Goal: Task Accomplishment & Management: Use online tool/utility

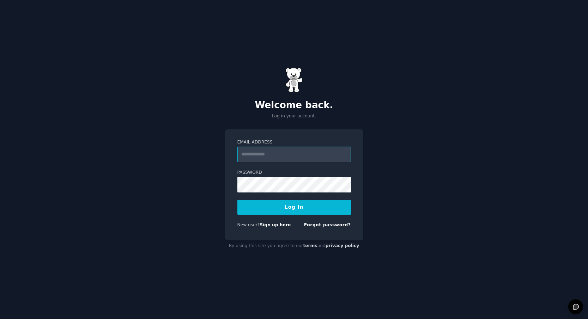
type input "**********"
click at [280, 211] on button "Log In" at bounding box center [294, 207] width 114 height 15
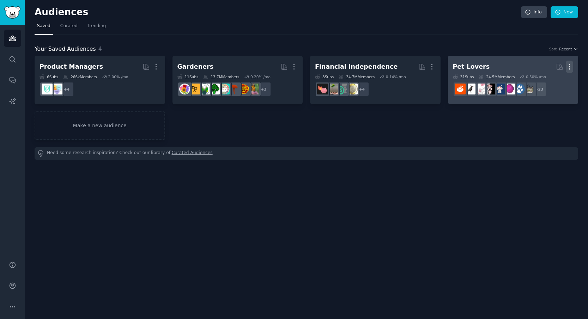
click at [572, 67] on icon "button" at bounding box center [569, 66] width 7 height 7
click at [550, 81] on p "Delete" at bounding box center [550, 81] width 16 height 7
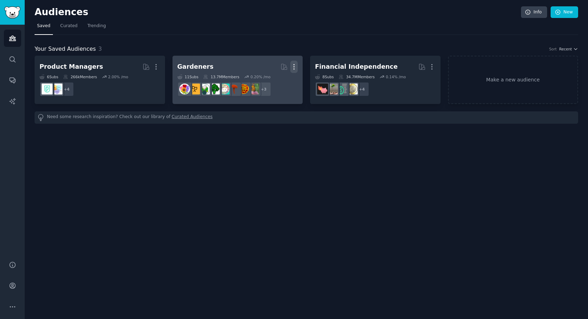
click at [291, 66] on icon "button" at bounding box center [293, 66] width 7 height 7
click at [264, 81] on icon at bounding box center [260, 81] width 7 height 7
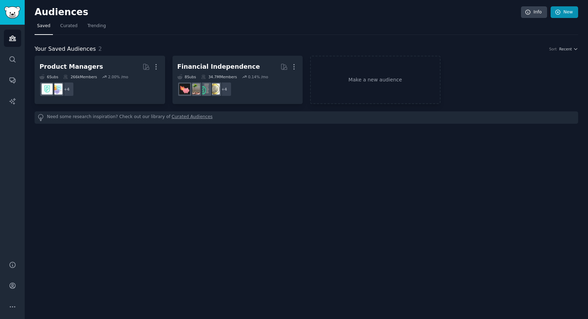
click at [561, 12] on link "New" at bounding box center [564, 12] width 28 height 12
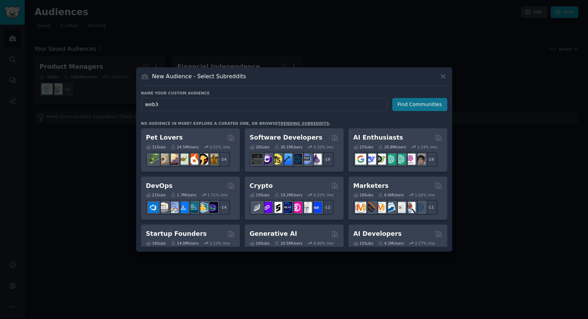
type input "web3"
click at [426, 105] on button "Find Communities" at bounding box center [419, 104] width 55 height 13
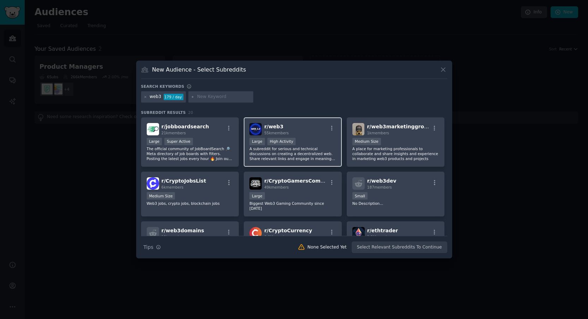
click at [291, 128] on div "r/ web3 55k members" at bounding box center [292, 129] width 87 height 12
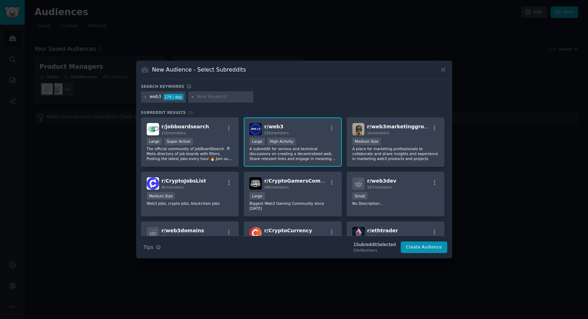
click at [224, 96] on input "text" at bounding box center [224, 97] width 54 height 6
type input "a"
type input "rwa"
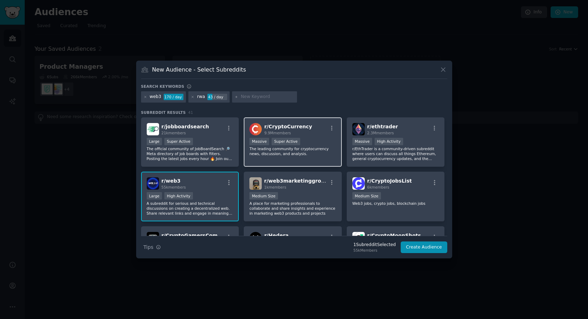
click at [311, 132] on div "r/ CryptoCurrency 9.9M members" at bounding box center [292, 129] width 87 height 12
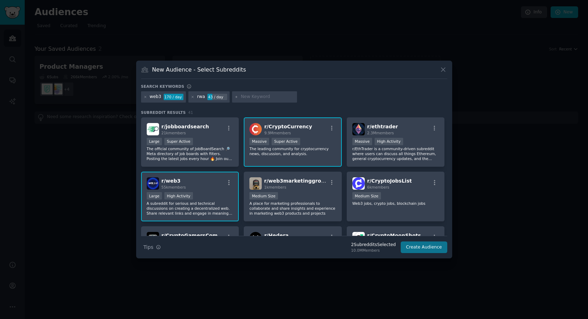
click at [416, 250] on button "Create Audience" at bounding box center [424, 248] width 47 height 12
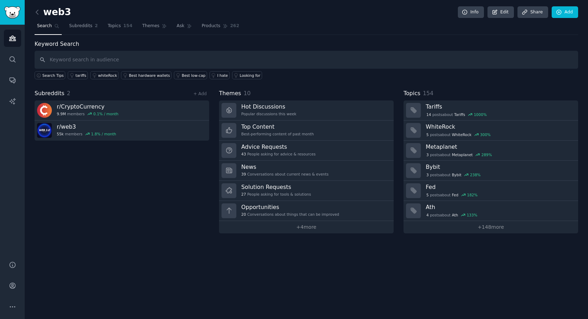
click at [203, 55] on input "text" at bounding box center [306, 60] width 543 height 18
type input "real world assets"
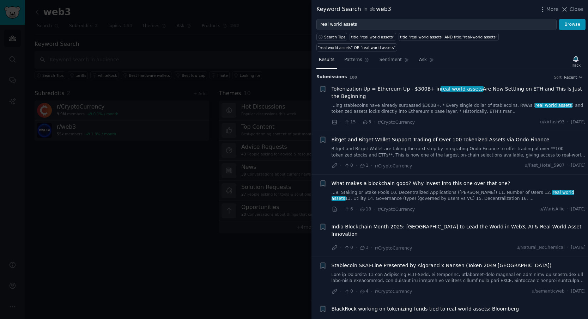
click at [456, 305] on span "BlackRock working on tokenizing funds tied to real-world assets: Bloomberg" at bounding box center [425, 308] width 188 height 7
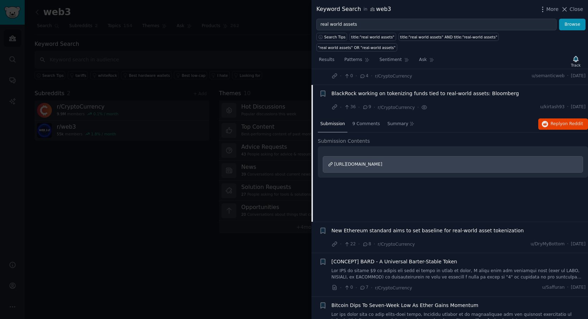
scroll to position [223, 0]
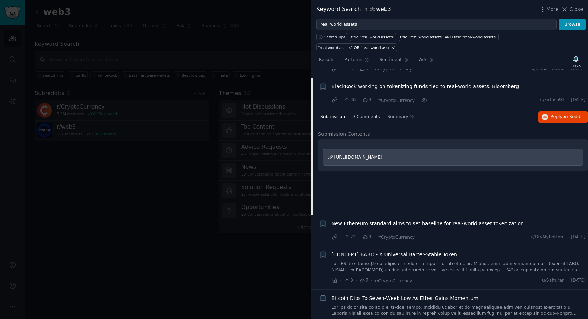
click at [368, 114] on span "9 Comments" at bounding box center [366, 117] width 28 height 6
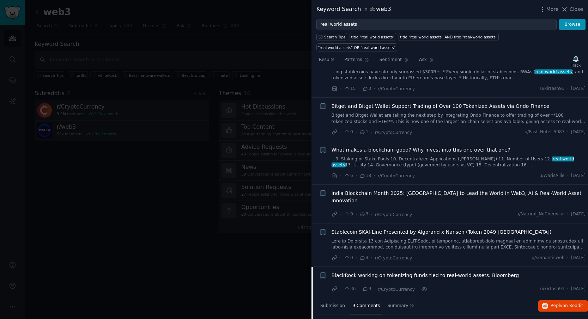
scroll to position [0, 0]
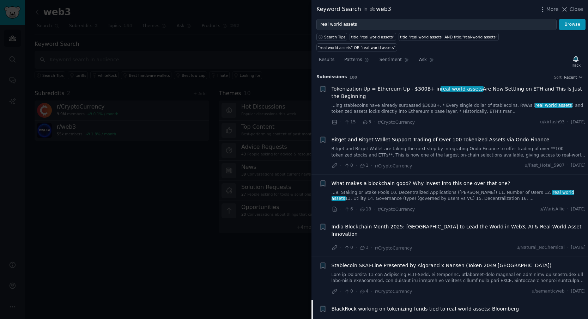
click at [401, 85] on span "Tokenization Up = Ethereum Up - $300B+ in real world assets Are Now Settling on…" at bounding box center [458, 92] width 254 height 15
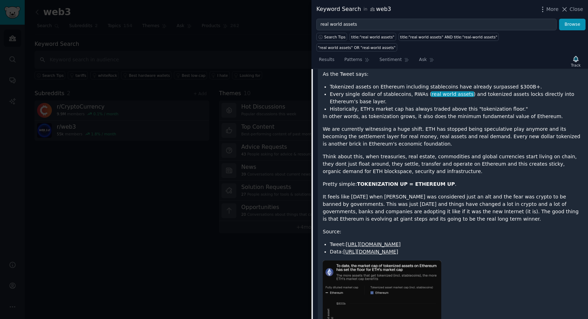
scroll to position [120, 0]
